Goal: Information Seeking & Learning: Check status

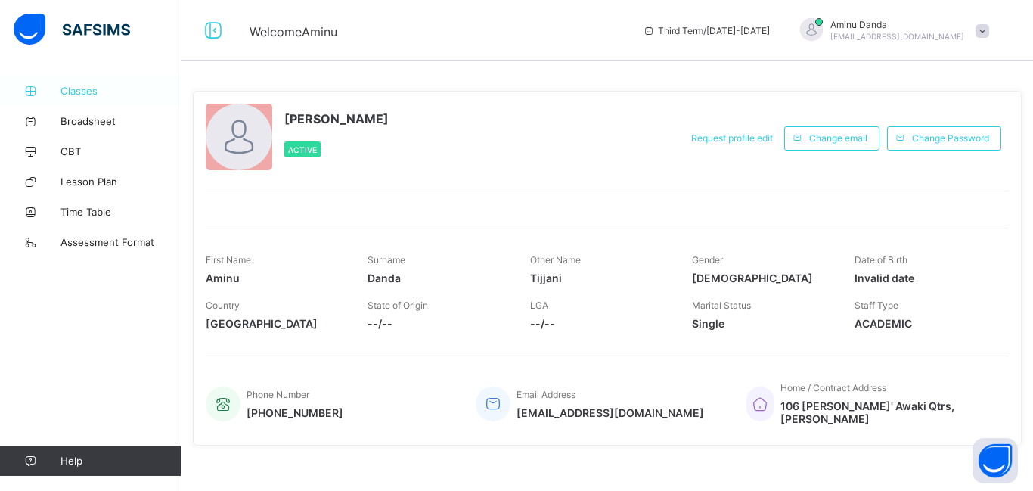
click at [99, 95] on span "Classes" at bounding box center [120, 91] width 121 height 12
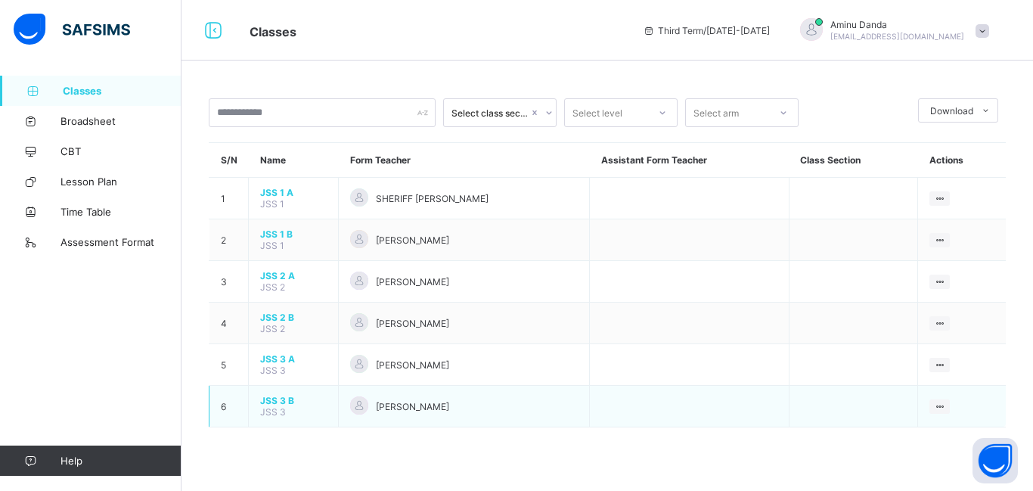
click at [550, 413] on div "[PERSON_NAME]" at bounding box center [464, 406] width 228 height 20
click at [314, 403] on span "JSS 3 B" at bounding box center [293, 400] width 67 height 11
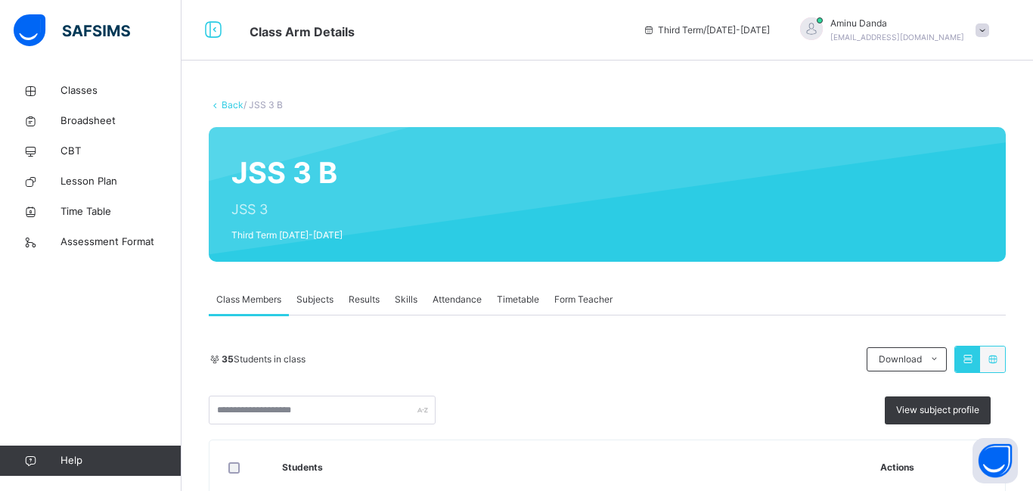
click at [364, 296] on span "Results" at bounding box center [364, 300] width 31 height 14
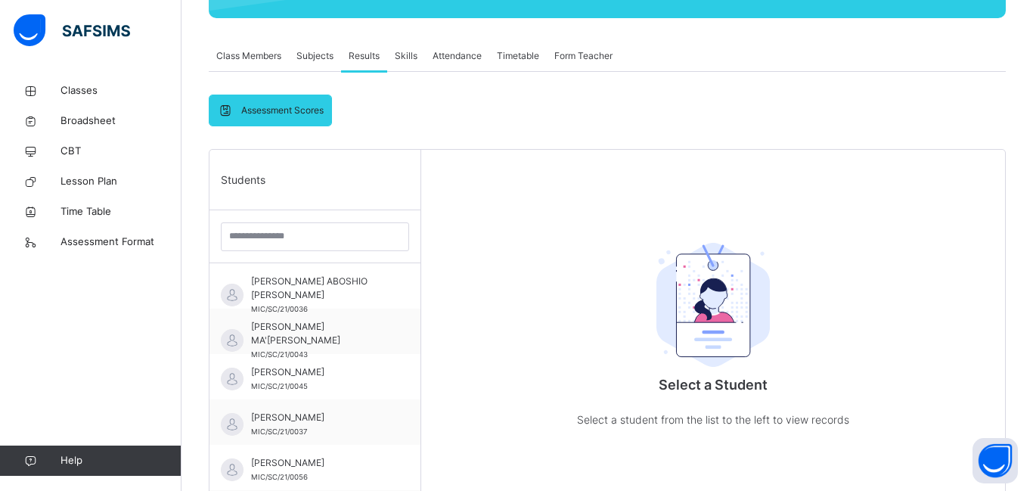
scroll to position [308, 0]
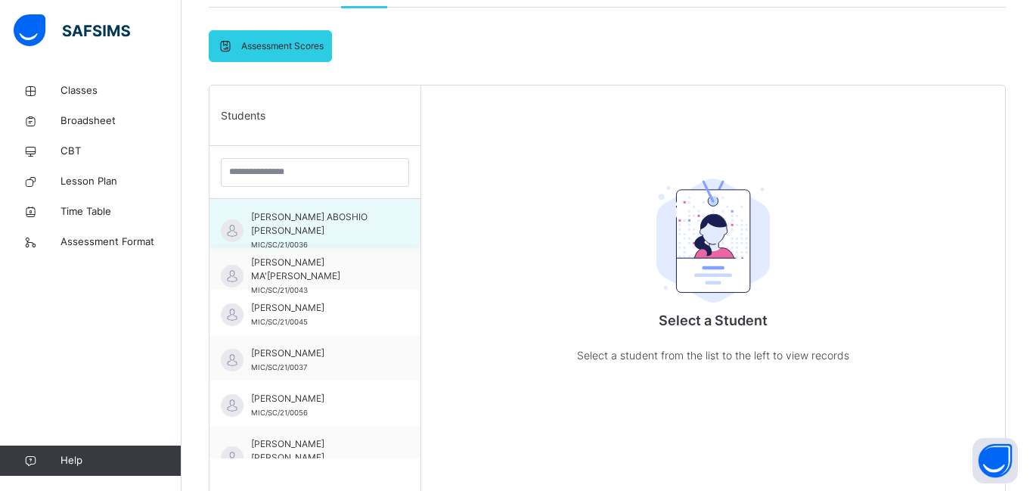
click at [299, 240] on span "MIC/SC/21/0036" at bounding box center [279, 244] width 57 height 8
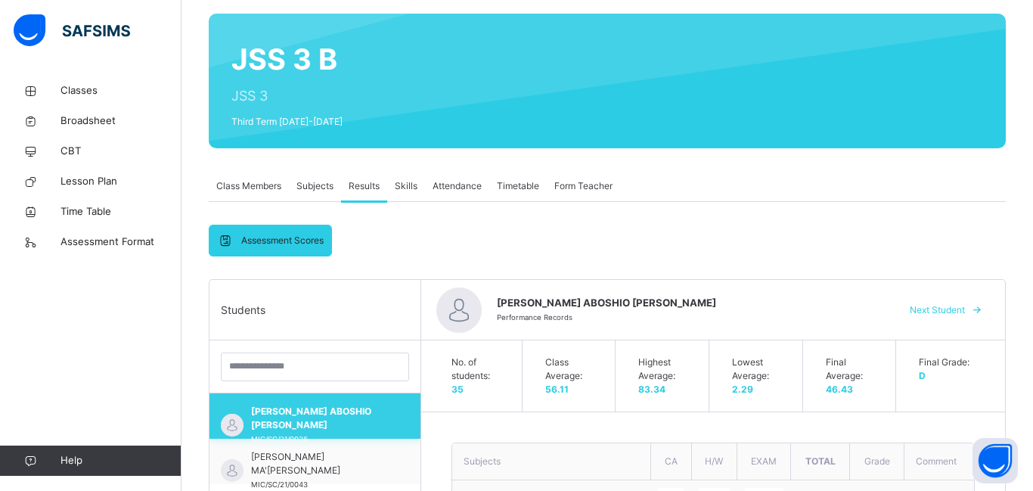
scroll to position [114, 0]
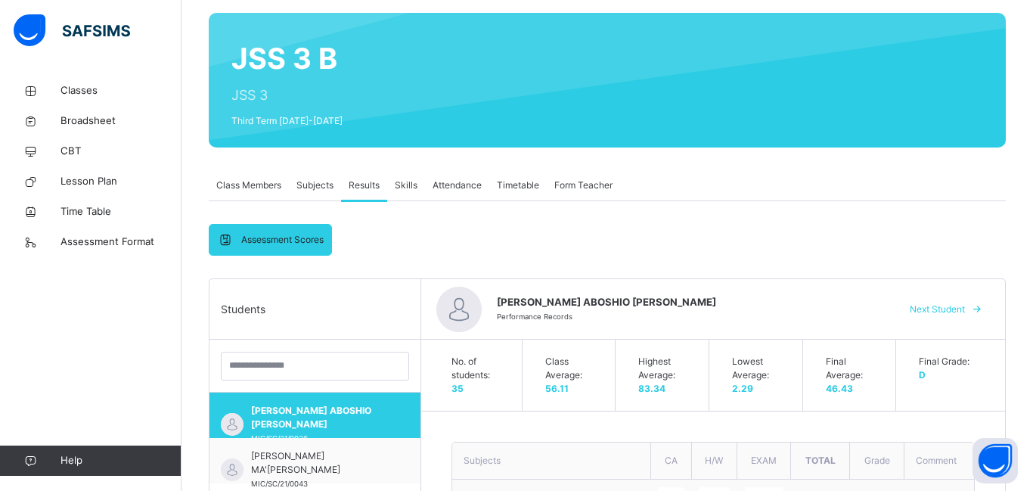
click at [943, 314] on span "Next Student" at bounding box center [937, 309] width 55 height 14
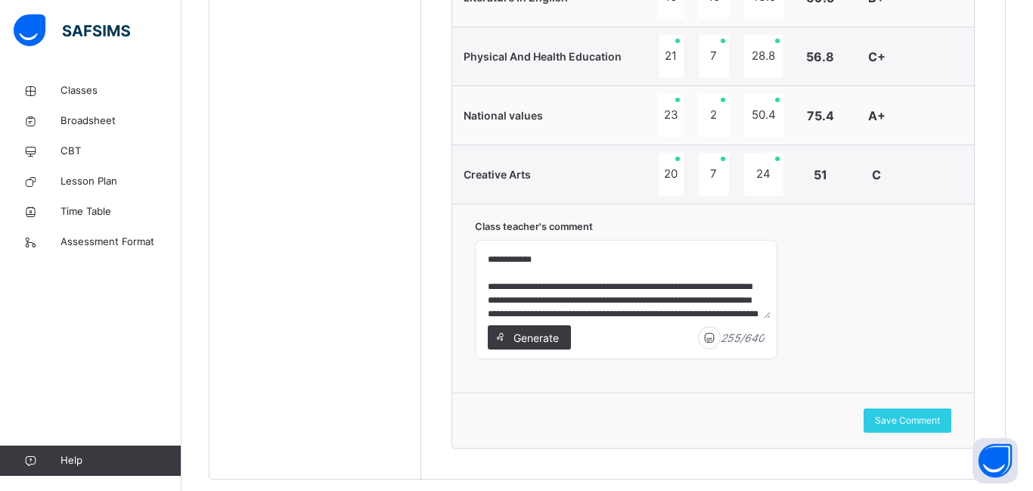
scroll to position [1367, 0]
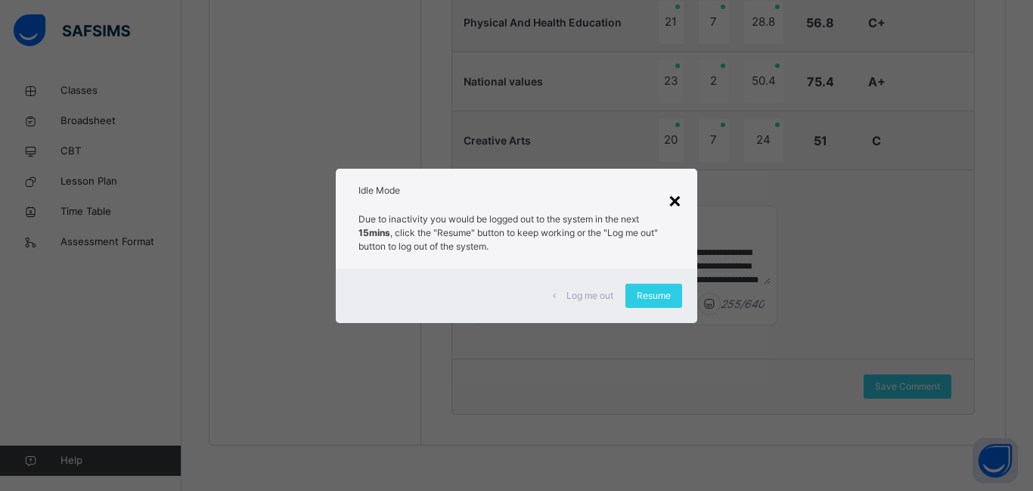
click at [674, 204] on div "×" at bounding box center [675, 200] width 14 height 32
